Goal: Task Accomplishment & Management: Manage account settings

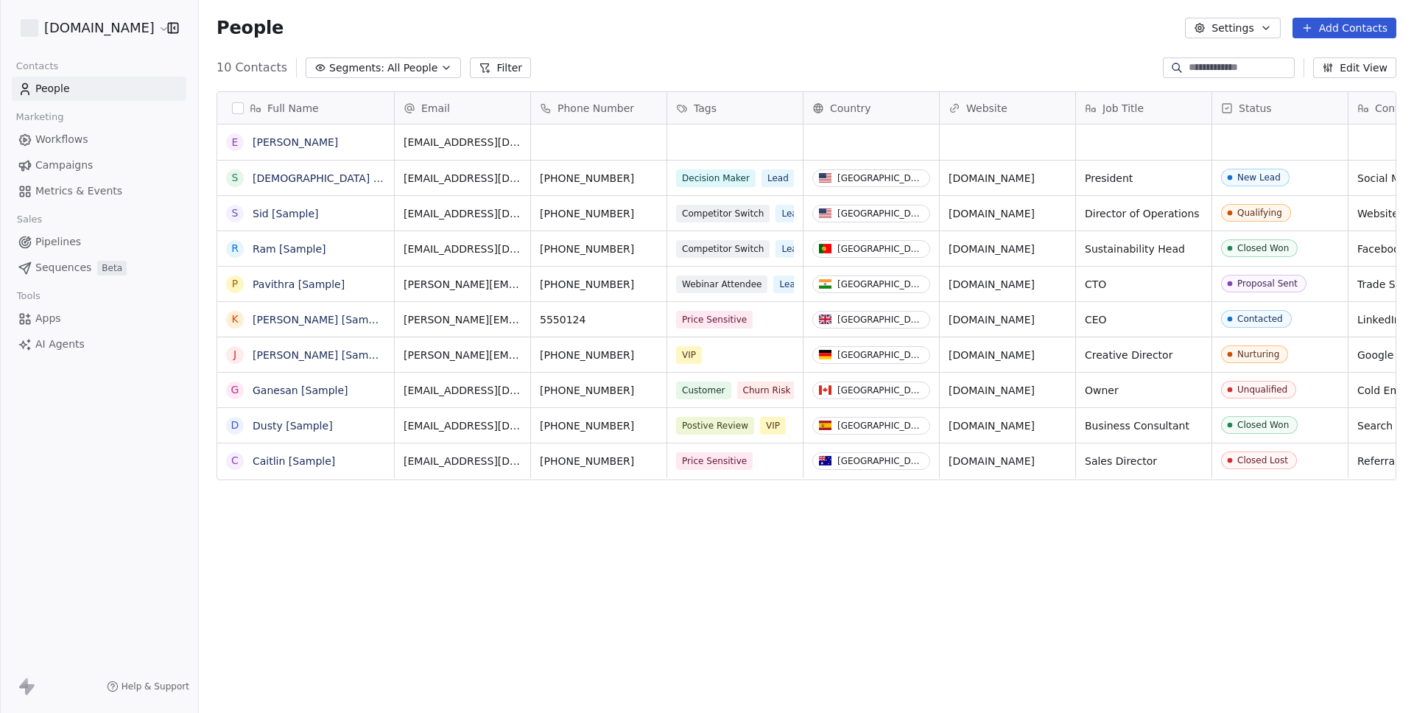
scroll to position [616, 1204]
click at [83, 33] on html "[DOMAIN_NAME] Contacts People Marketing Workflows Campaigns Metrics & Events Sa…" at bounding box center [707, 356] width 1414 height 713
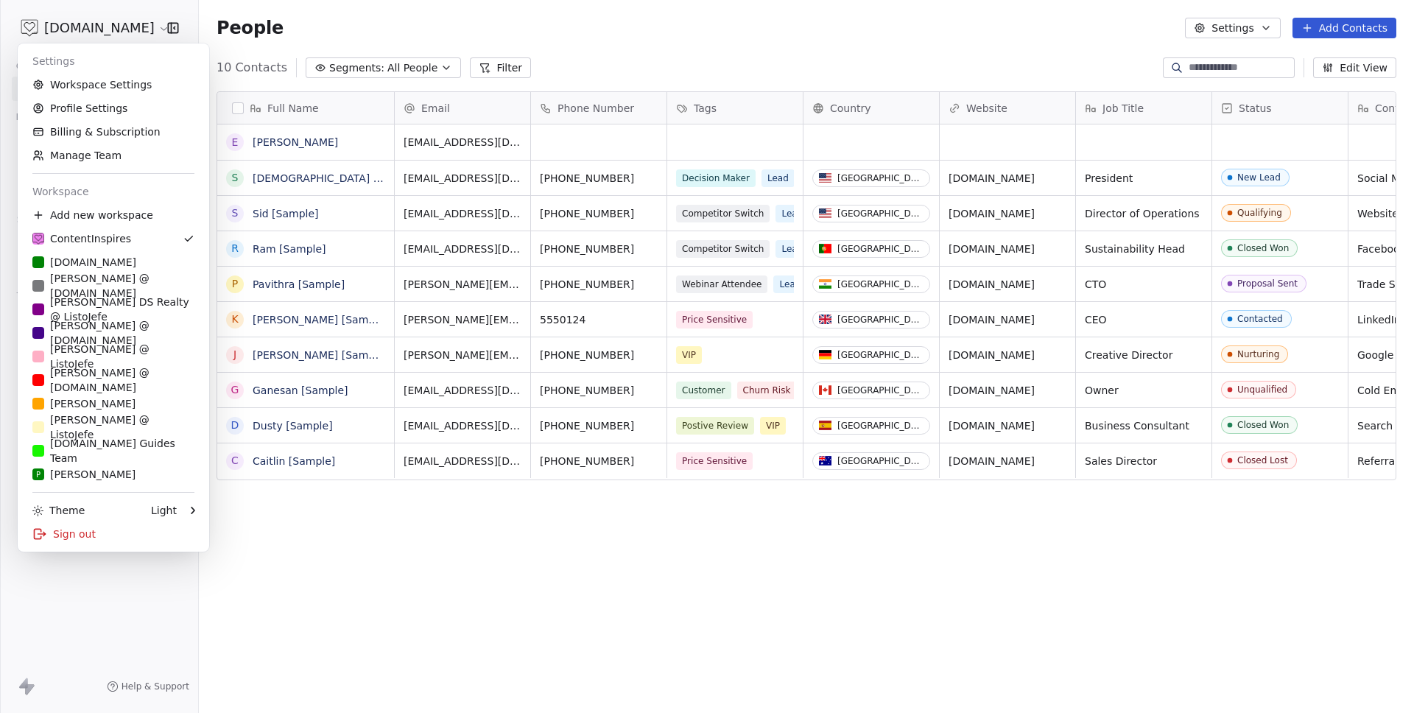
click at [83, 33] on html "[DOMAIN_NAME] Contacts People Marketing Workflows Campaigns Metrics & Events Sa…" at bounding box center [707, 356] width 1414 height 713
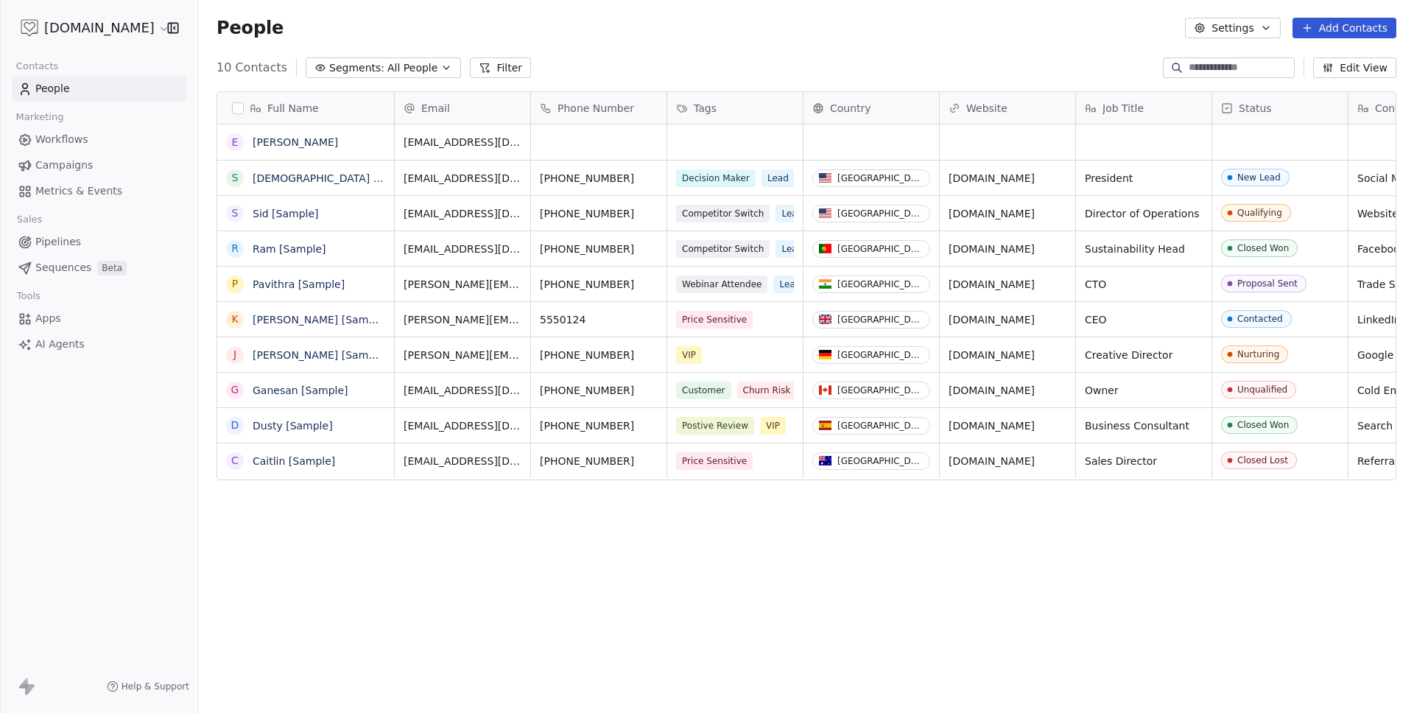
click at [98, 24] on html "[DOMAIN_NAME] Contacts People Marketing Workflows Campaigns Metrics & Events Sa…" at bounding box center [707, 356] width 1414 height 713
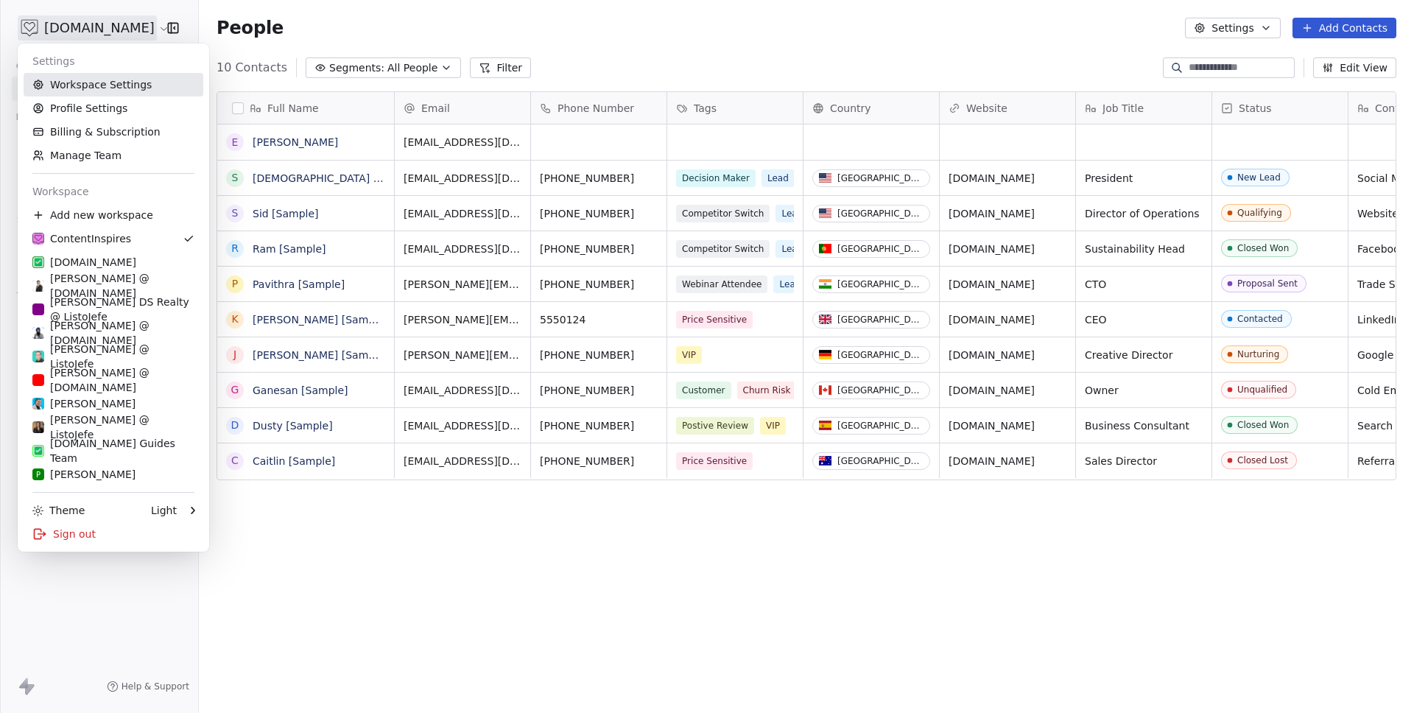
click at [102, 94] on link "Workspace Settings" at bounding box center [114, 85] width 180 height 24
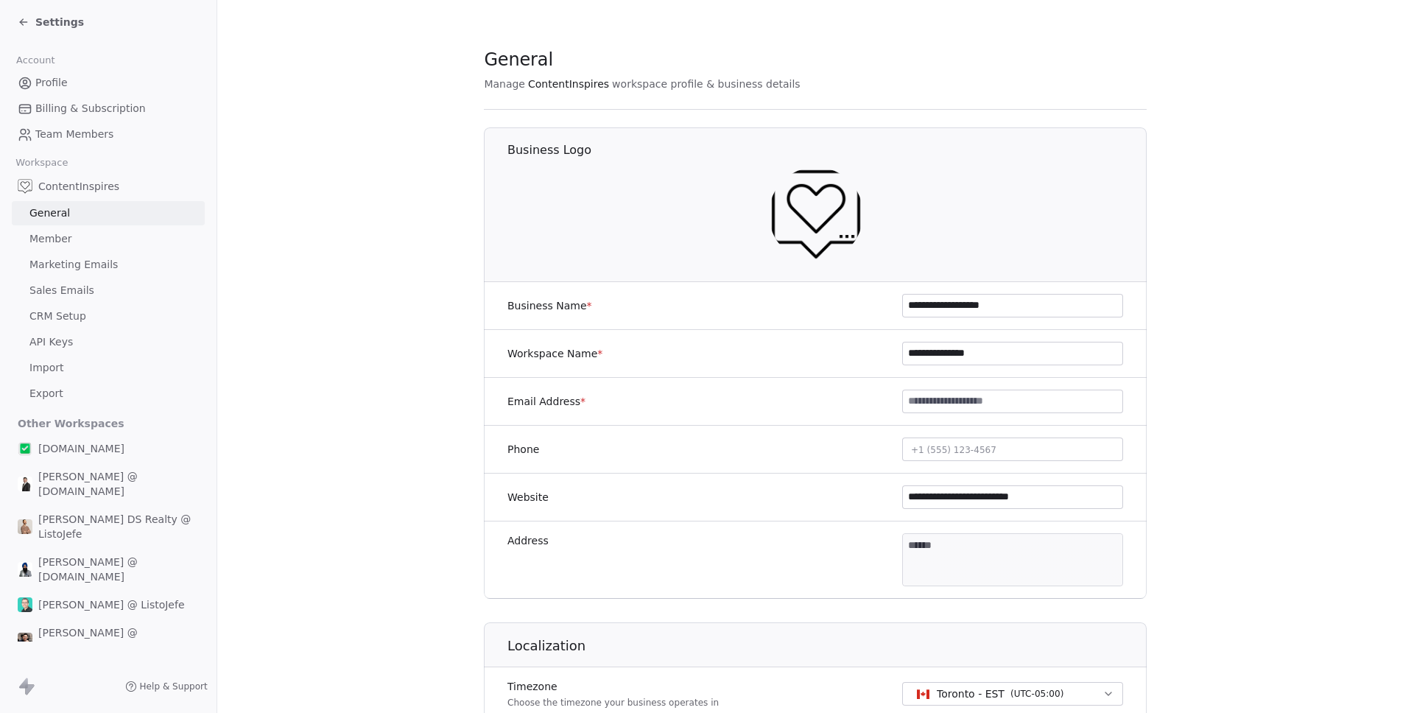
click at [90, 297] on link "Sales Emails" at bounding box center [108, 290] width 193 height 24
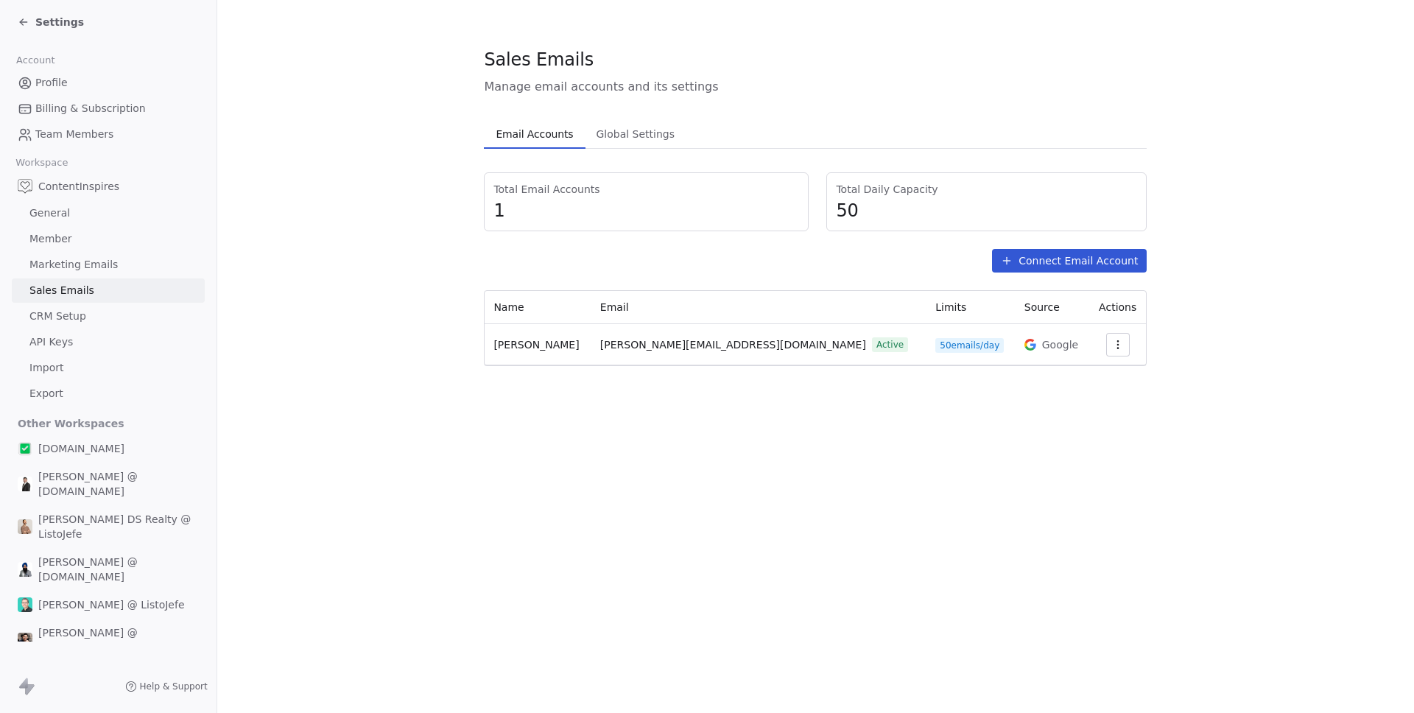
scroll to position [87, 0]
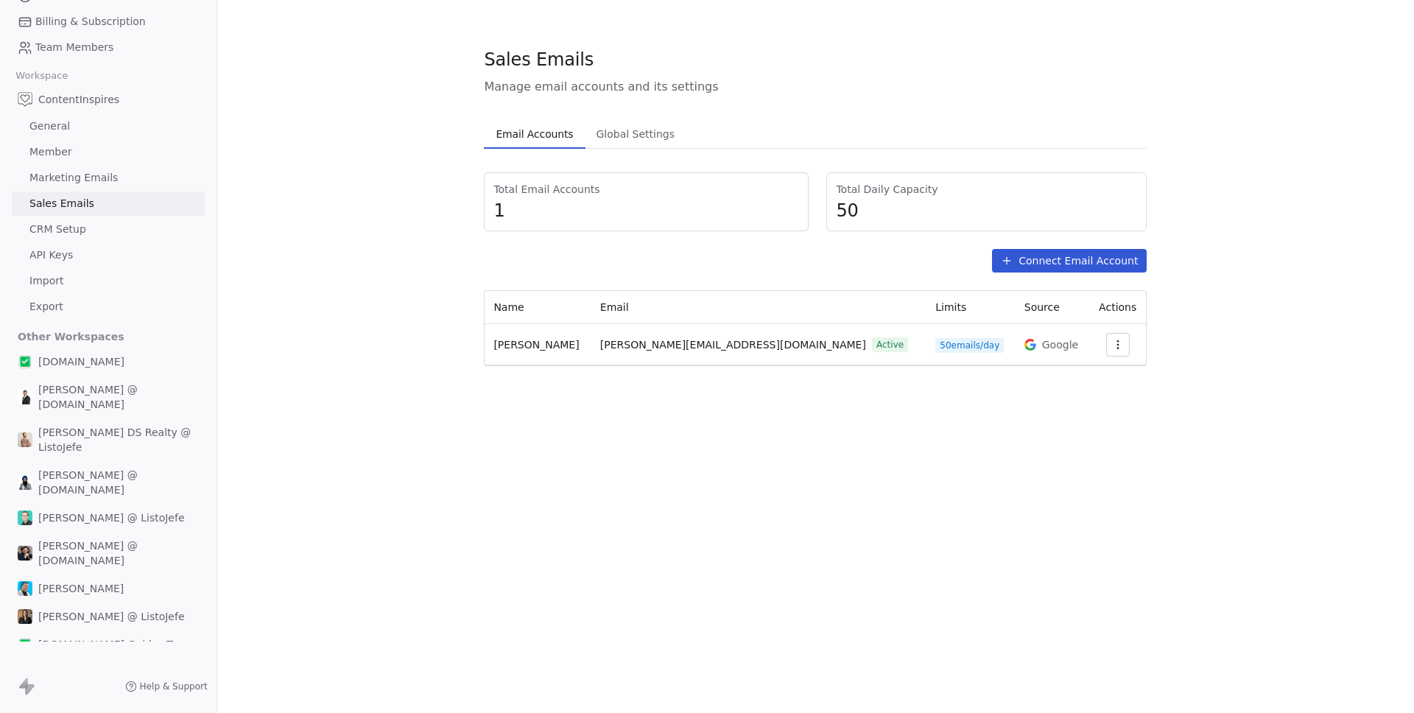
click at [68, 510] on span "[PERSON_NAME] @ ListoJefe" at bounding box center [111, 517] width 147 height 15
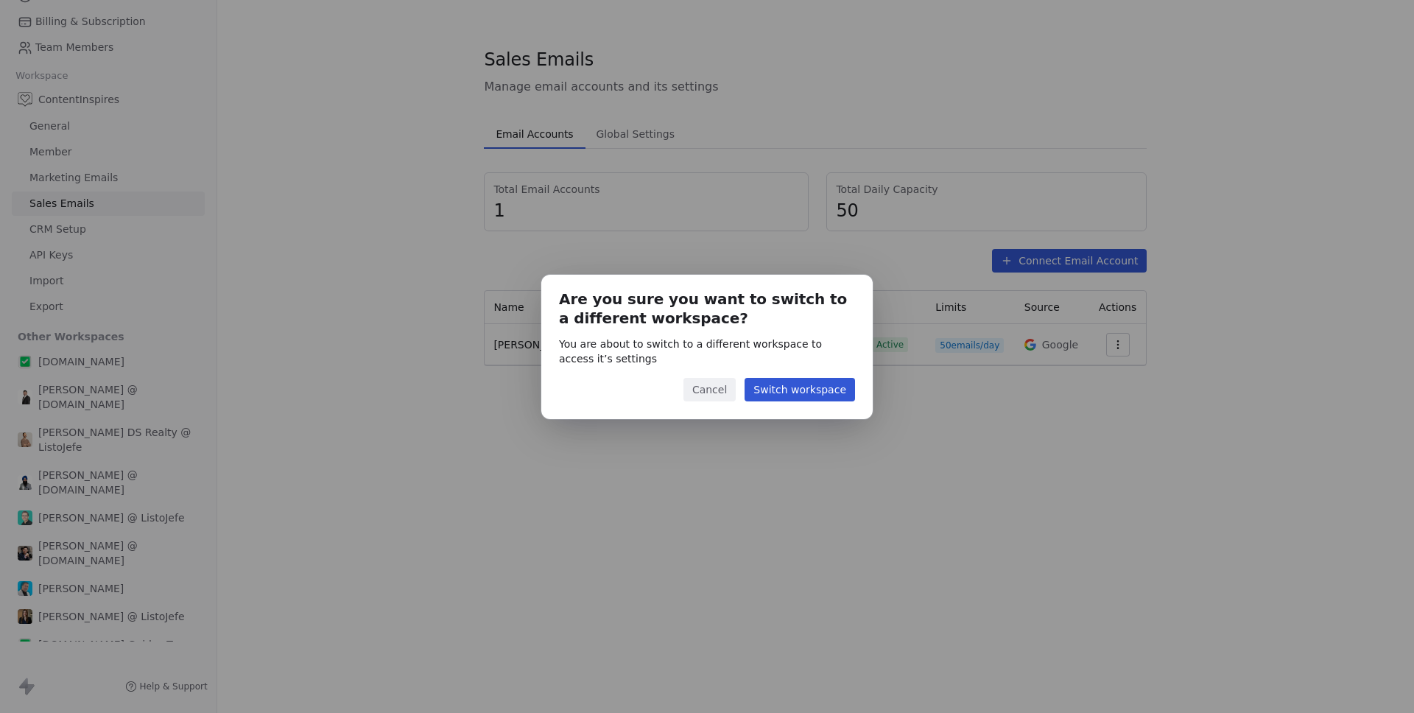
click at [808, 381] on button "Switch workspace" at bounding box center [799, 390] width 110 height 24
